Goal: Task Accomplishment & Management: Manage account settings

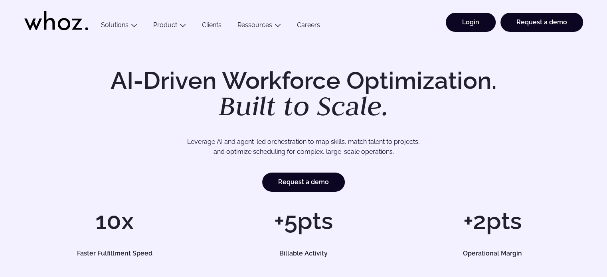
drag, startPoint x: 0, startPoint y: 0, endPoint x: 471, endPoint y: 23, distance: 471.6
click at [471, 23] on link "Login" at bounding box center [471, 22] width 50 height 19
click at [475, 25] on link "Login" at bounding box center [471, 22] width 50 height 19
click at [463, 20] on link "Login" at bounding box center [471, 22] width 50 height 19
